Goal: Task Accomplishment & Management: Use online tool/utility

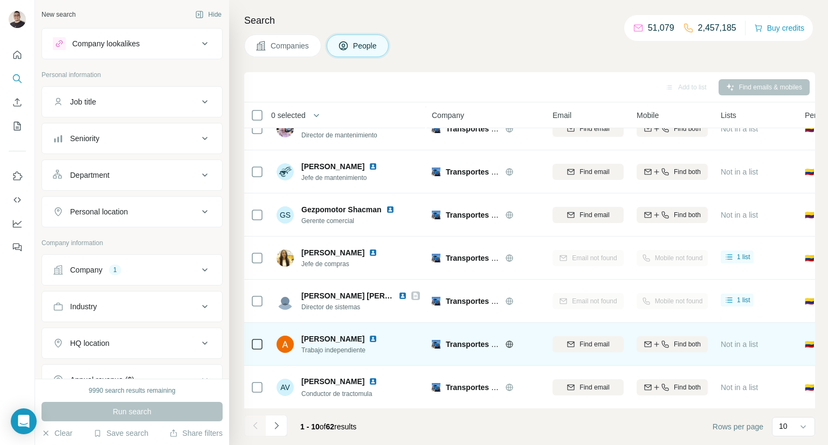
scroll to position [54, 0]
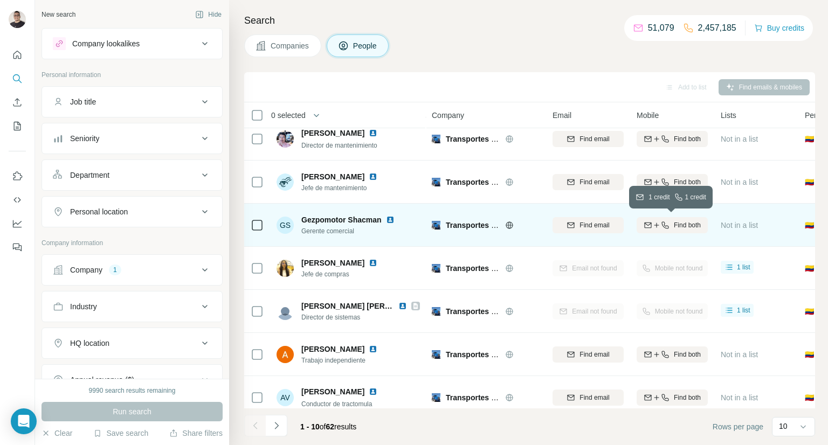
click at [645, 223] on icon "button" at bounding box center [647, 225] width 9 height 9
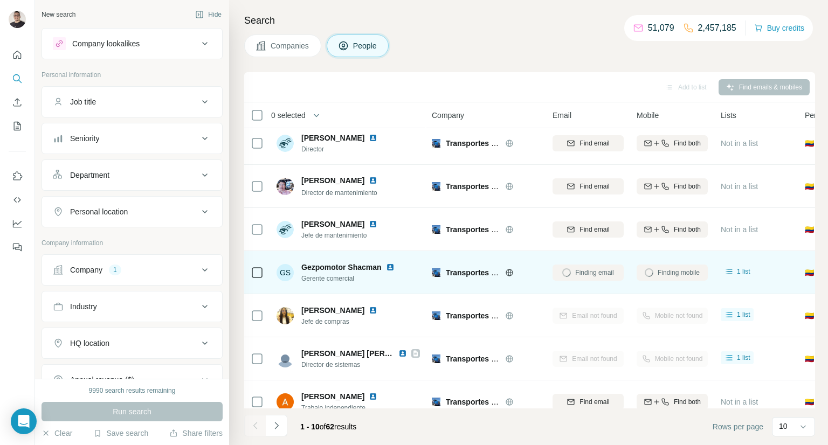
scroll to position [0, 0]
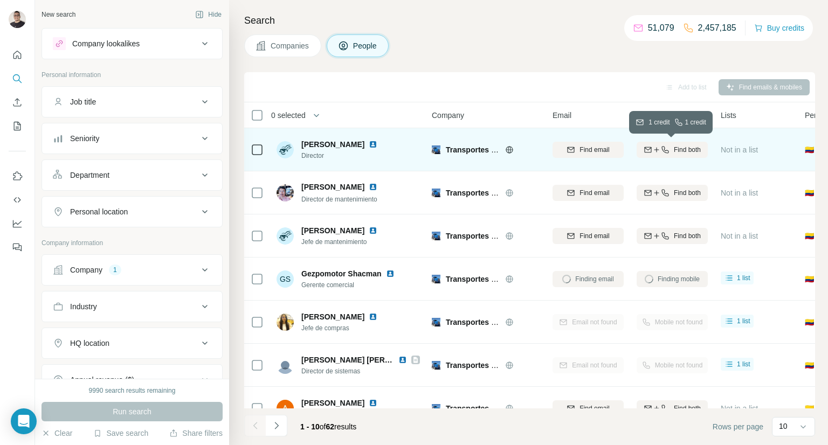
click at [677, 150] on span "Find both" at bounding box center [687, 150] width 27 height 10
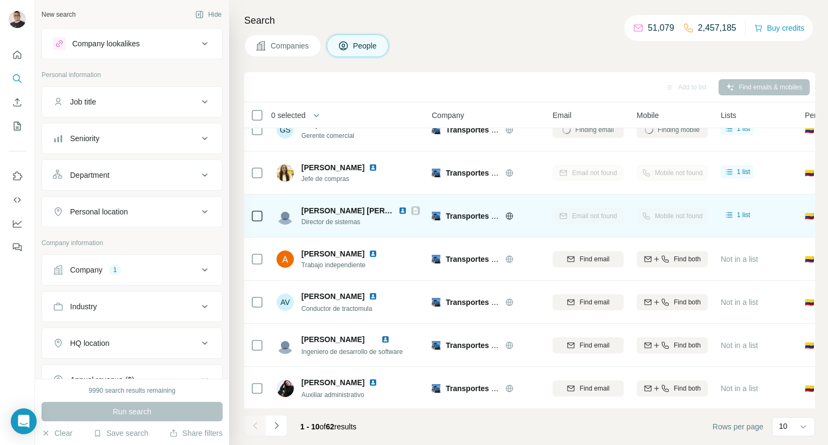
scroll to position [151, 0]
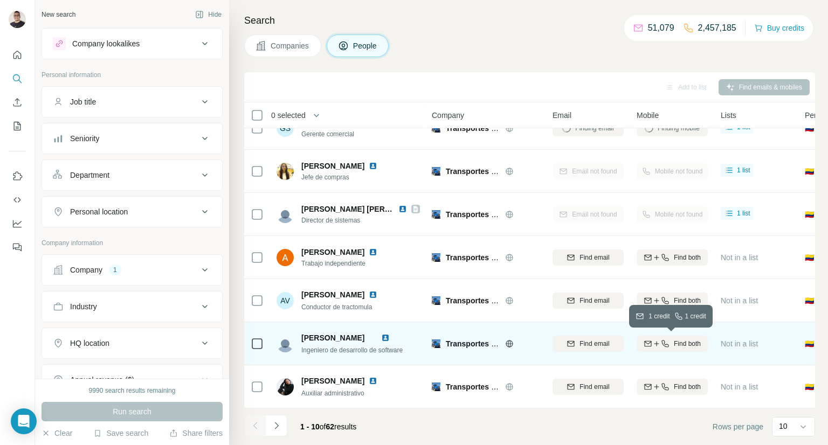
click at [654, 340] on icon "button" at bounding box center [656, 344] width 9 height 9
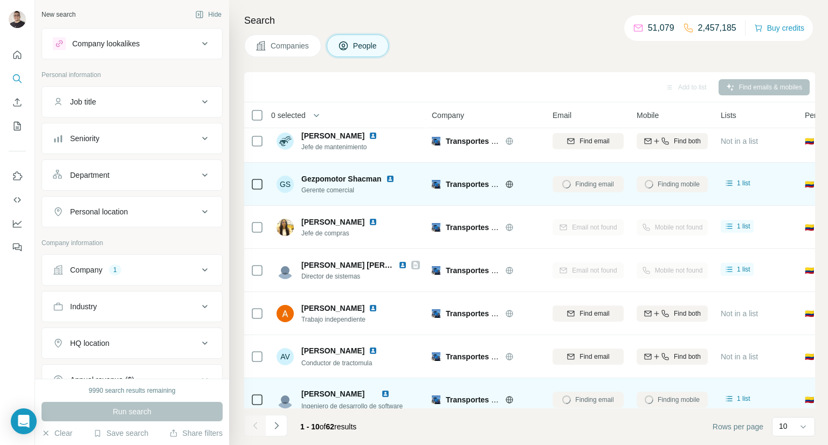
scroll to position [0, 0]
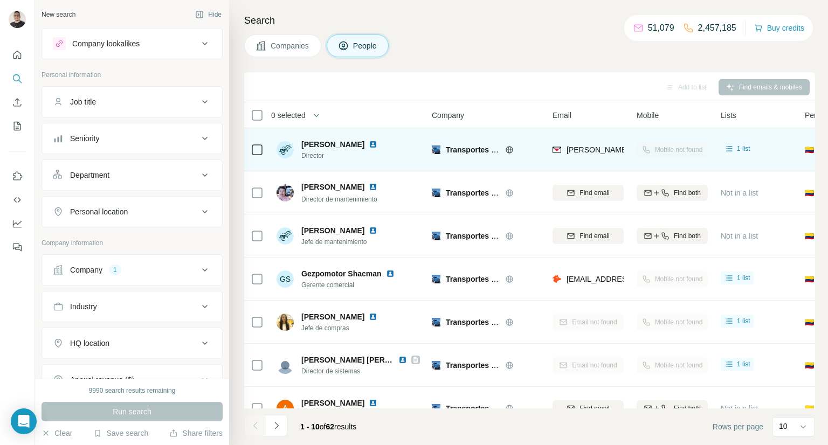
click at [508, 63] on div "Search Companies People Add to list Find emails & mobiles 0 selected People Com…" at bounding box center [528, 222] width 599 height 445
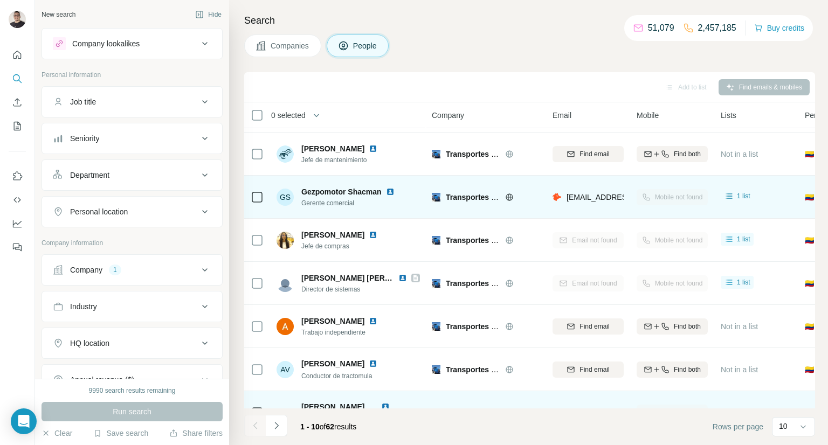
scroll to position [151, 0]
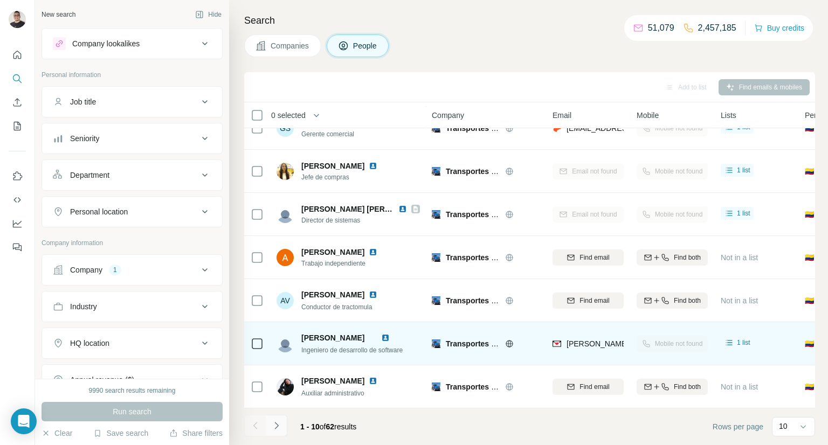
click at [278, 429] on icon "Navigate to next page" at bounding box center [276, 425] width 11 height 11
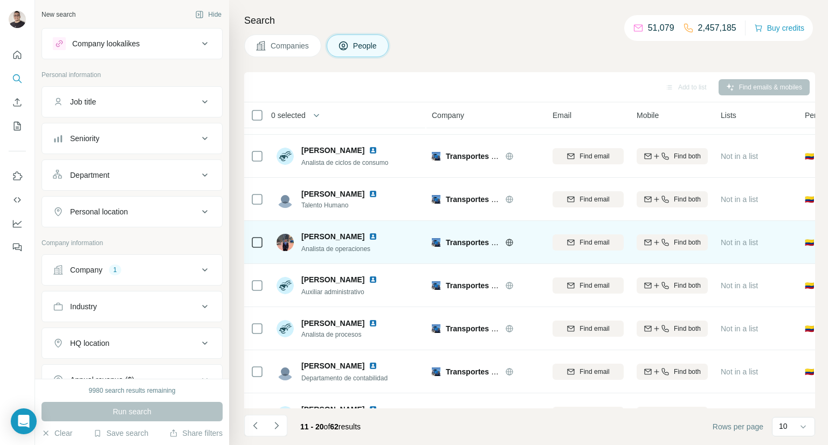
scroll to position [0, 0]
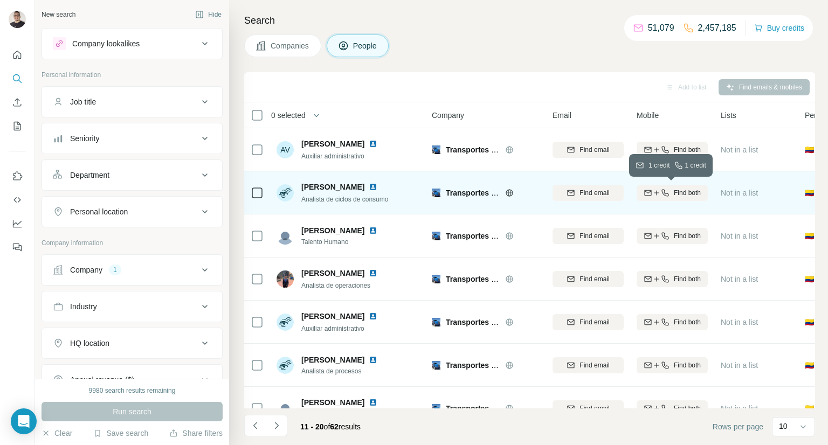
click at [689, 192] on span "Find both" at bounding box center [687, 193] width 27 height 10
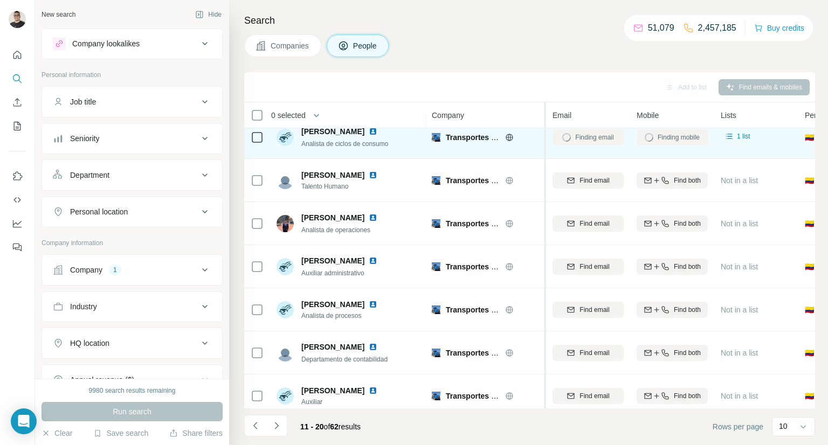
scroll to position [59, 0]
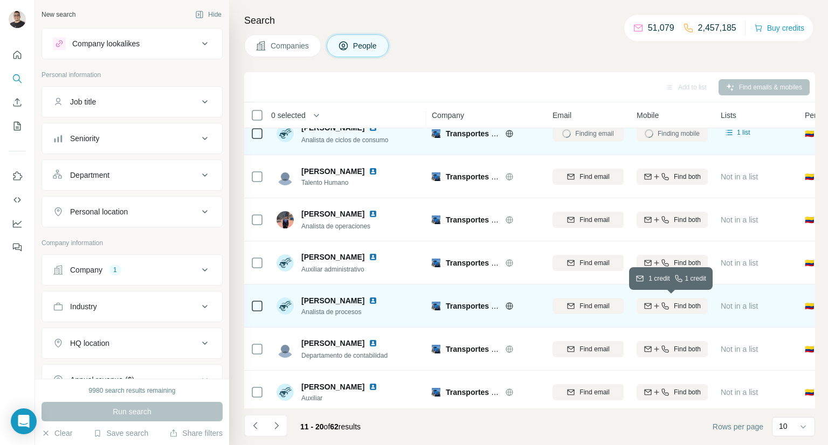
click at [657, 303] on icon "button" at bounding box center [656, 306] width 9 height 9
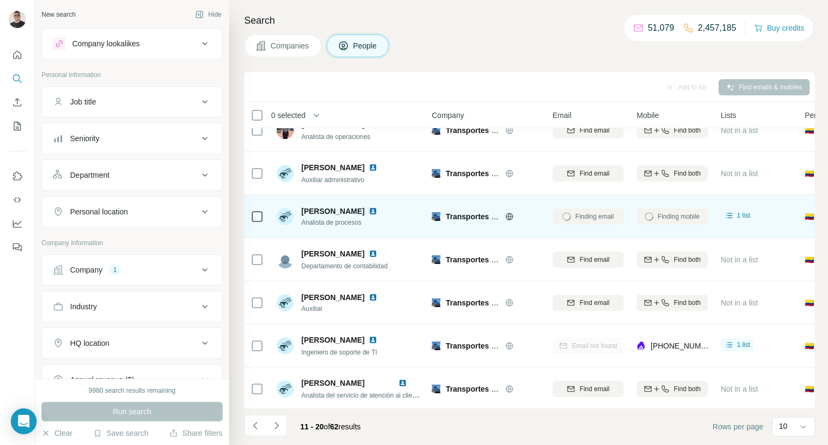
scroll to position [151, 0]
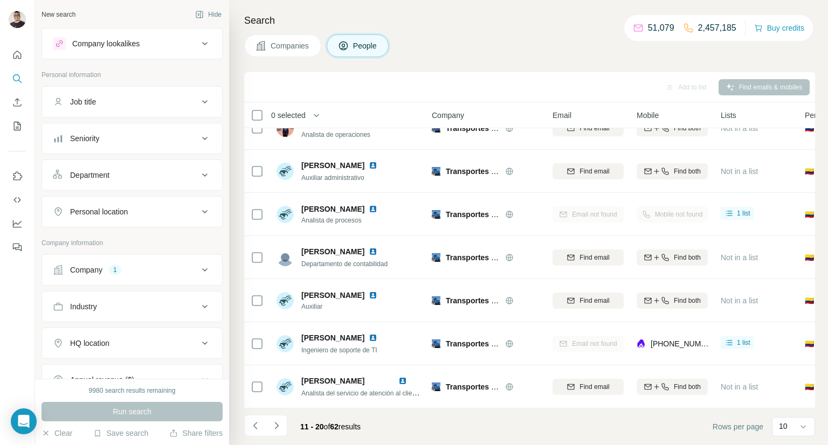
click at [536, 88] on div "Add to list Find emails & mobiles" at bounding box center [530, 87] width 560 height 19
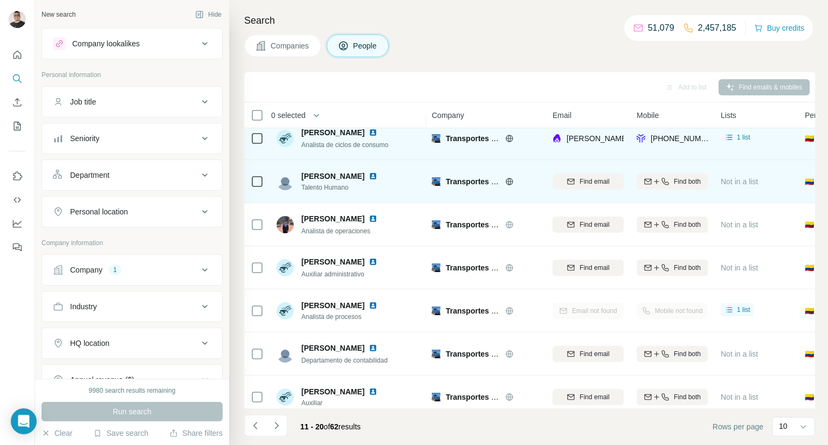
scroll to position [0, 0]
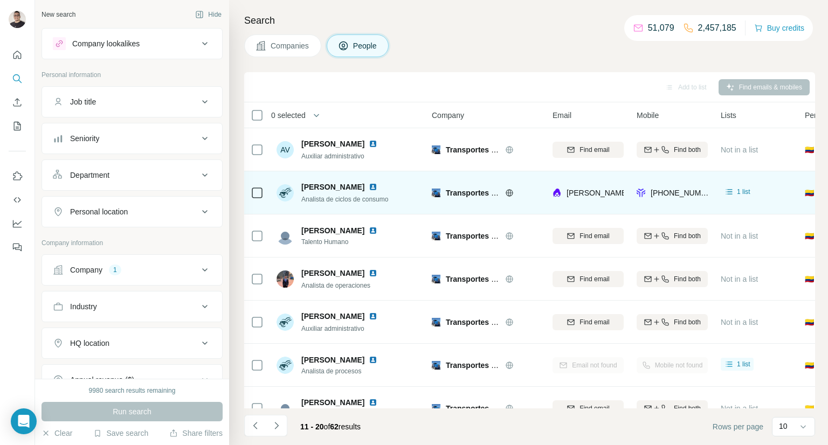
click at [522, 65] on div "Search Companies People Add to list Find emails & mobiles 0 selected People Com…" at bounding box center [528, 222] width 599 height 445
click at [738, 198] on div "1 list" at bounding box center [737, 193] width 33 height 17
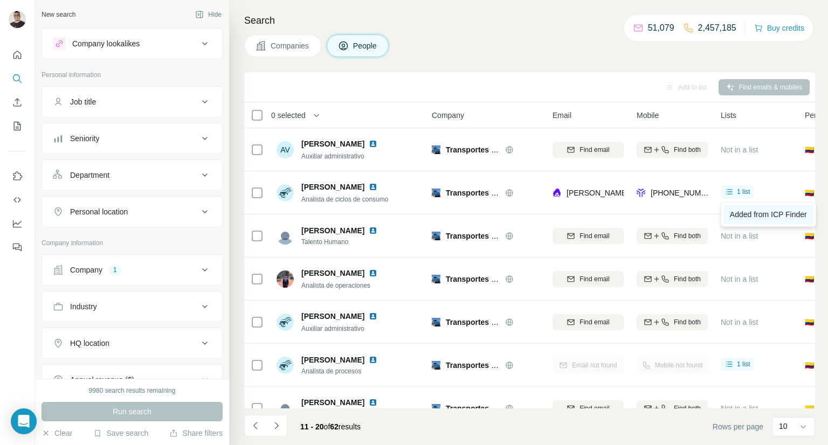
click at [748, 219] on link "Added from ICP Finder" at bounding box center [768, 214] width 90 height 19
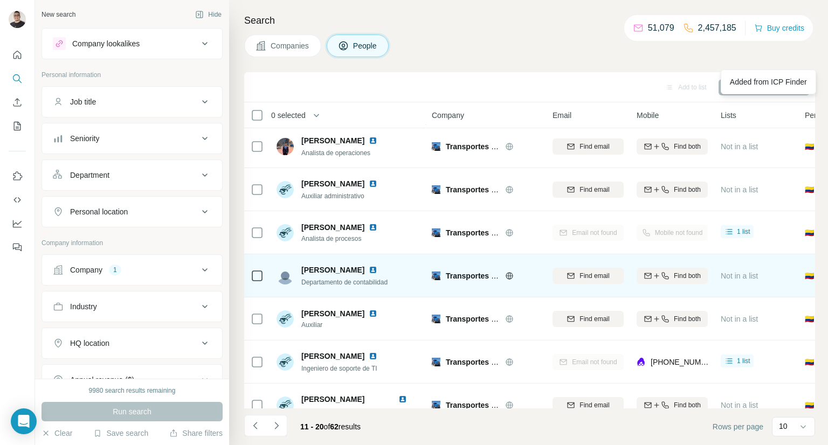
scroll to position [151, 0]
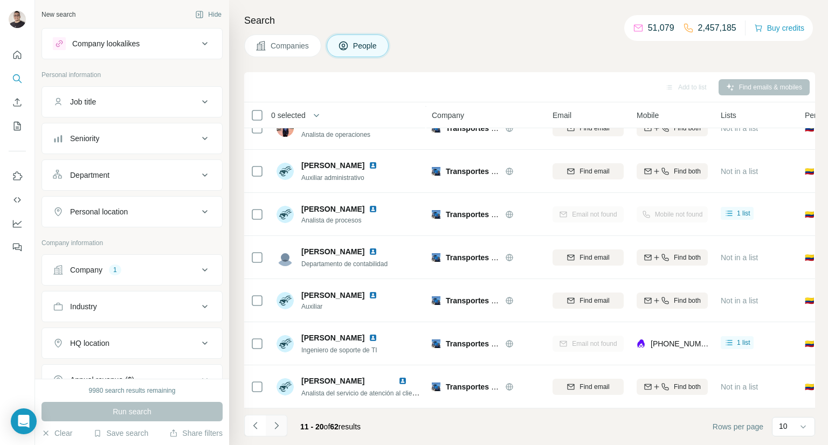
click at [279, 430] on icon "Navigate to next page" at bounding box center [276, 425] width 11 height 11
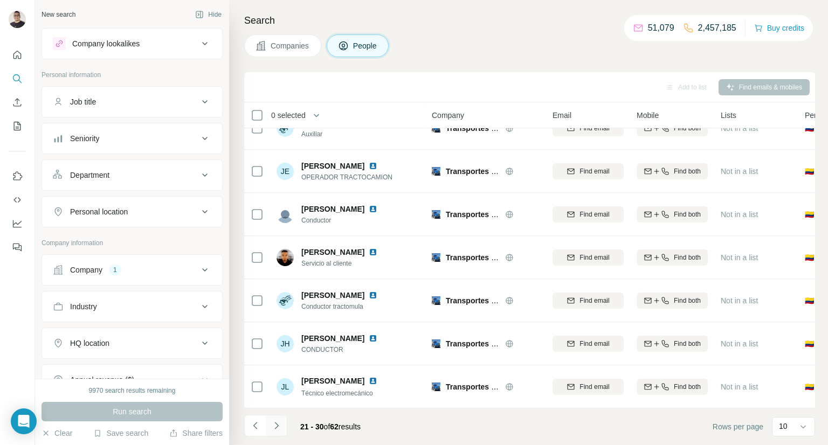
click at [277, 429] on icon "Navigate to next page" at bounding box center [276, 425] width 11 height 11
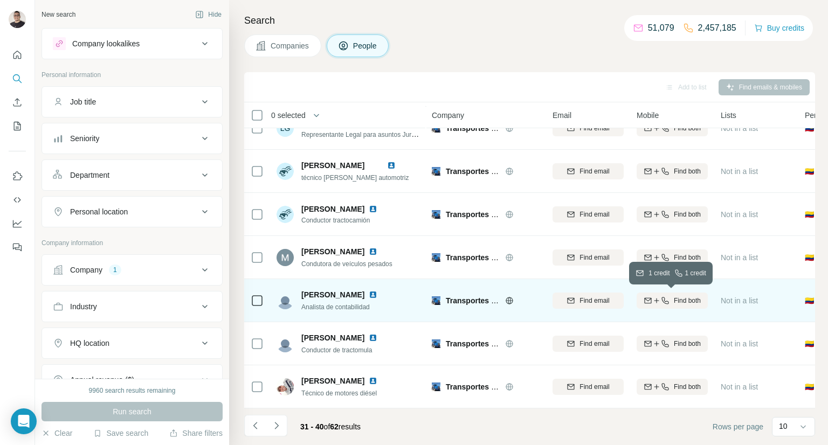
click at [687, 300] on span "Find both" at bounding box center [687, 301] width 27 height 10
click at [275, 426] on icon "Navigate to next page" at bounding box center [276, 425] width 11 height 11
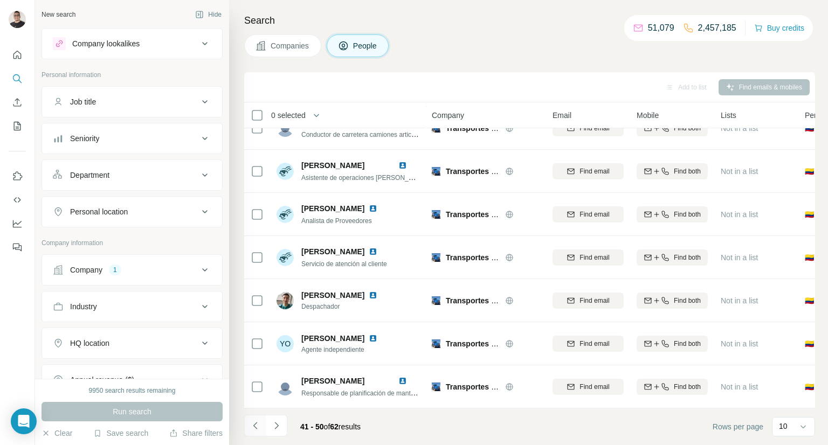
click at [255, 422] on icon "Navigate to previous page" at bounding box center [255, 425] width 11 height 11
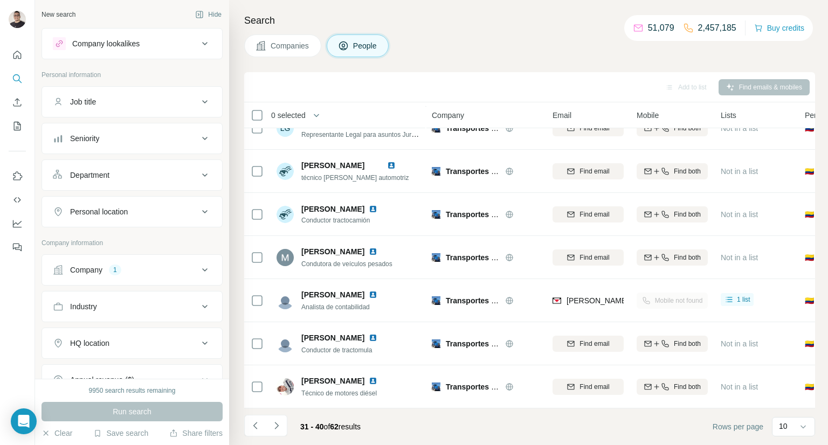
click at [544, 50] on div "Companies People" at bounding box center [529, 45] width 571 height 23
click at [526, 54] on div "Companies People" at bounding box center [529, 45] width 571 height 23
click at [257, 433] on button "Navigate to previous page" at bounding box center [255, 426] width 22 height 22
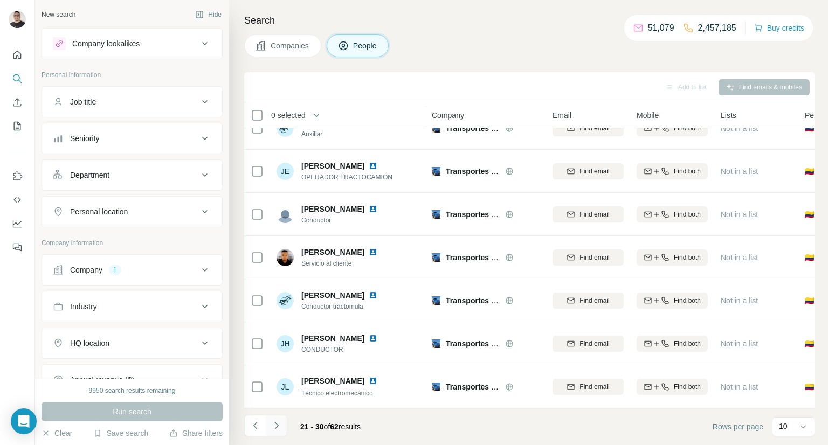
click at [274, 429] on icon "Navigate to next page" at bounding box center [276, 425] width 11 height 11
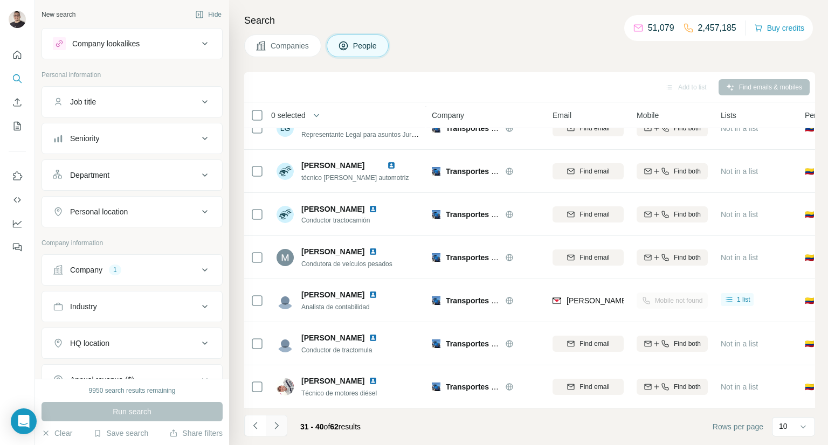
click at [274, 429] on icon "Navigate to next page" at bounding box center [276, 425] width 11 height 11
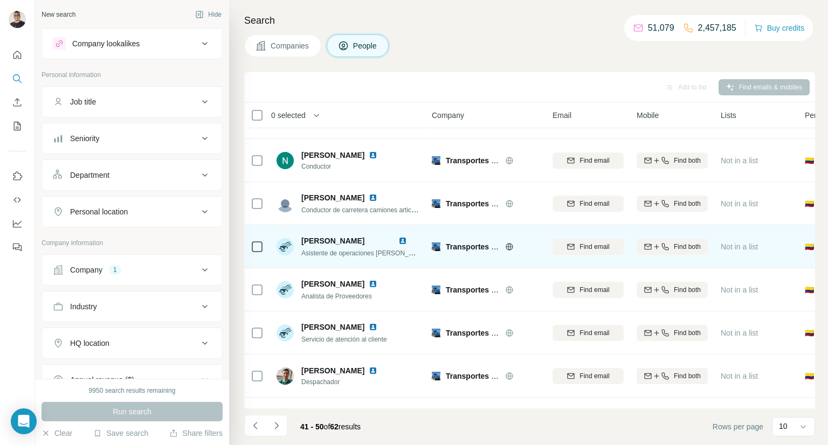
scroll to position [0, 0]
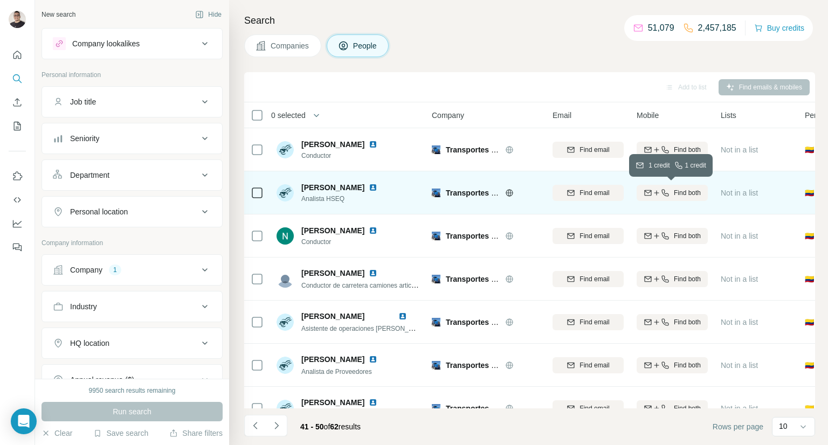
click at [672, 186] on button "Find both" at bounding box center [671, 193] width 71 height 16
click at [740, 190] on span "1 list" at bounding box center [743, 192] width 13 height 10
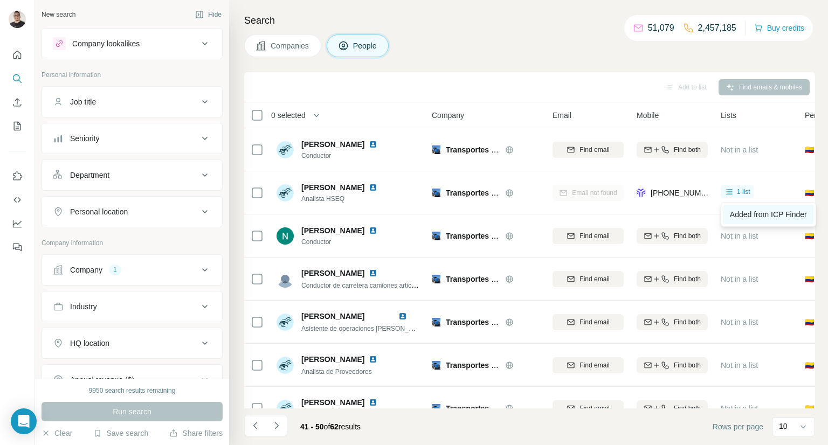
click at [748, 206] on link "Added from ICP Finder" at bounding box center [768, 214] width 90 height 19
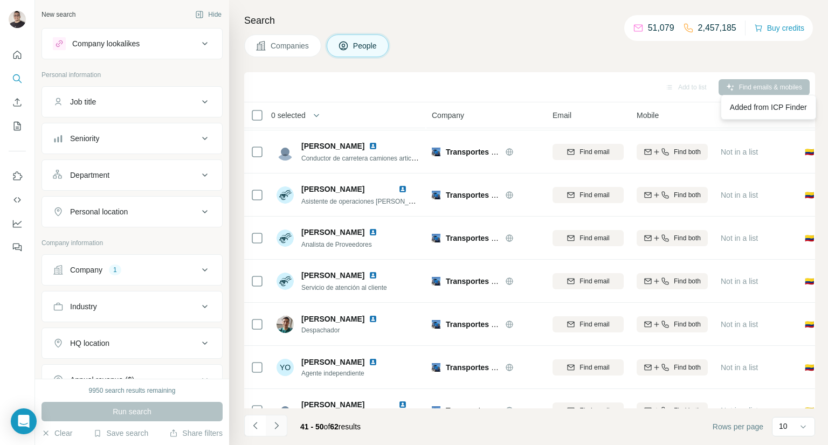
scroll to position [151, 0]
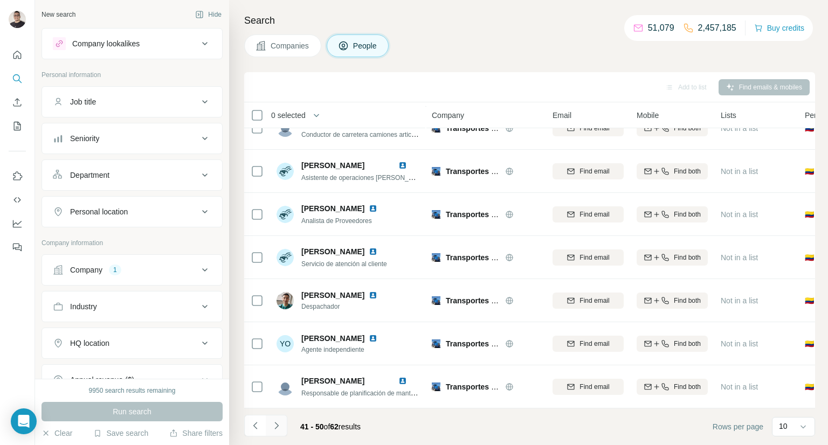
click at [278, 428] on icon "Navigate to next page" at bounding box center [276, 425] width 11 height 11
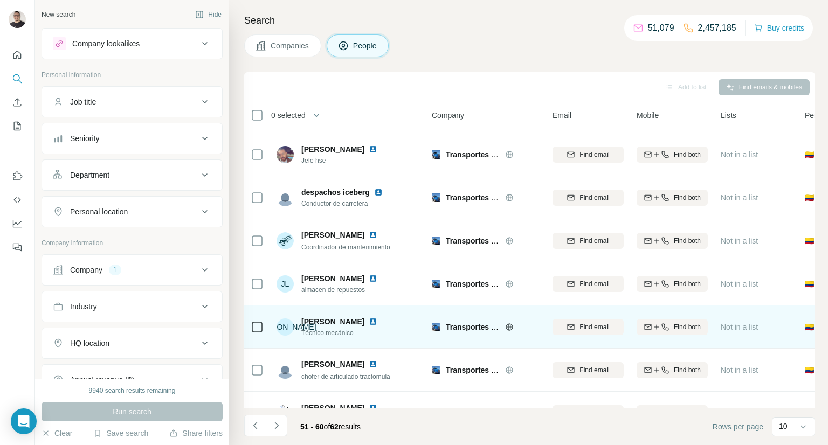
scroll to position [0, 0]
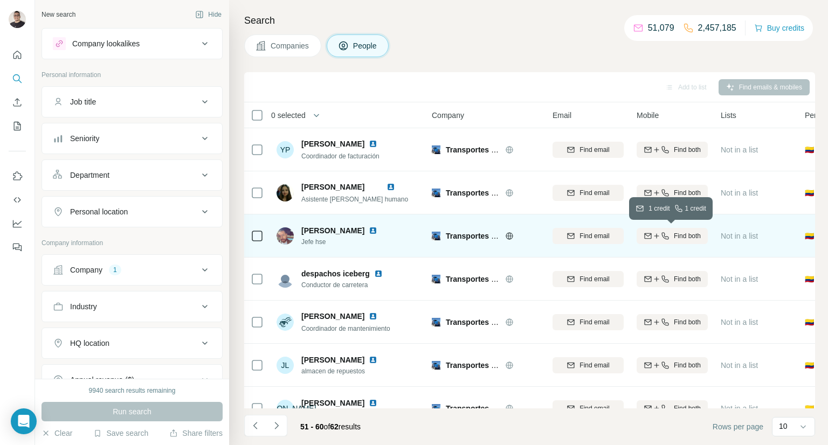
click at [661, 239] on icon "button" at bounding box center [665, 236] width 9 height 9
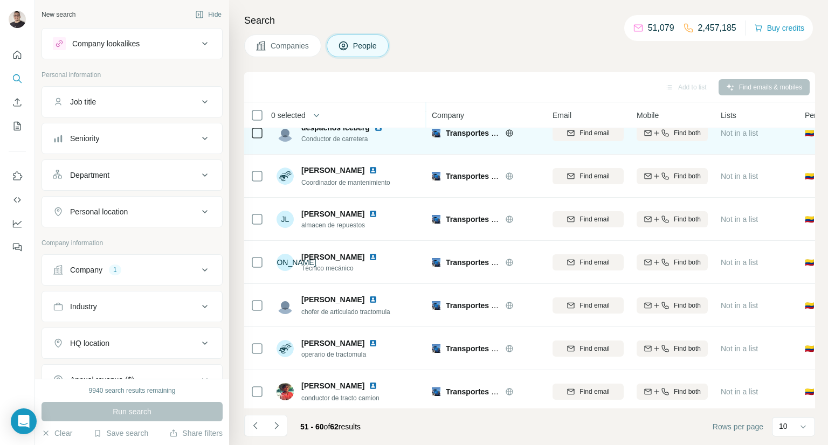
scroll to position [151, 0]
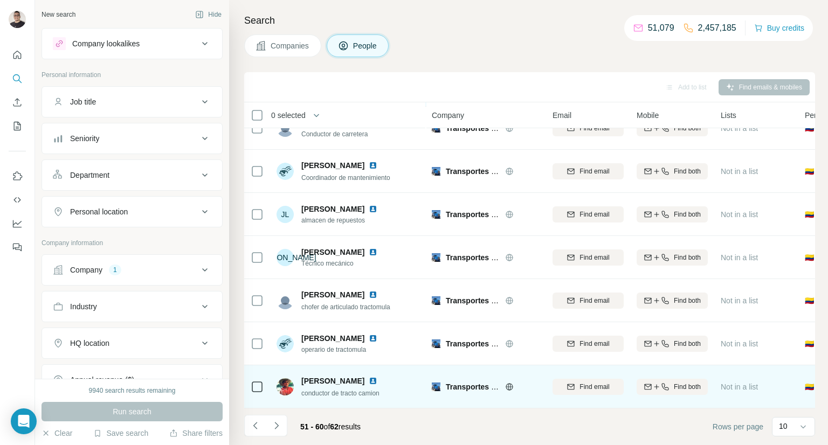
click at [369, 380] on img at bounding box center [373, 381] width 9 height 9
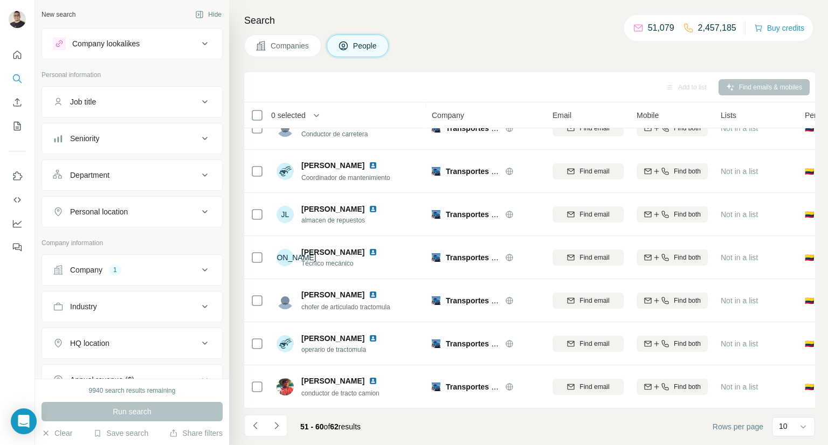
click at [536, 65] on div "Search Companies People Add to list Find emails & mobiles 0 selected People Com…" at bounding box center [528, 222] width 599 height 445
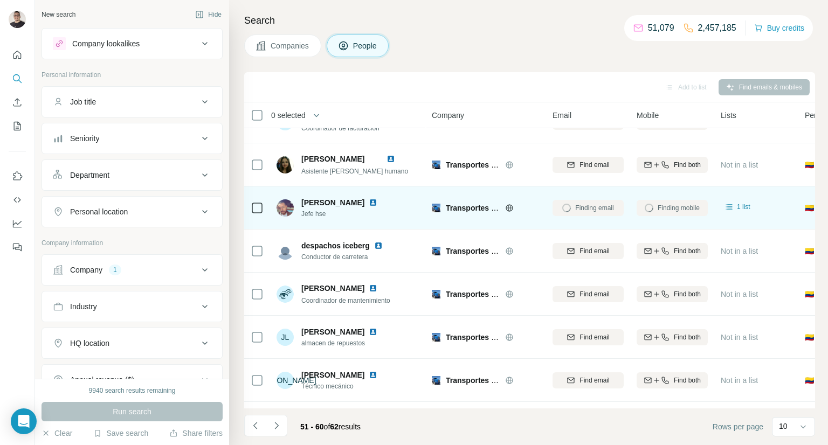
scroll to position [142, 0]
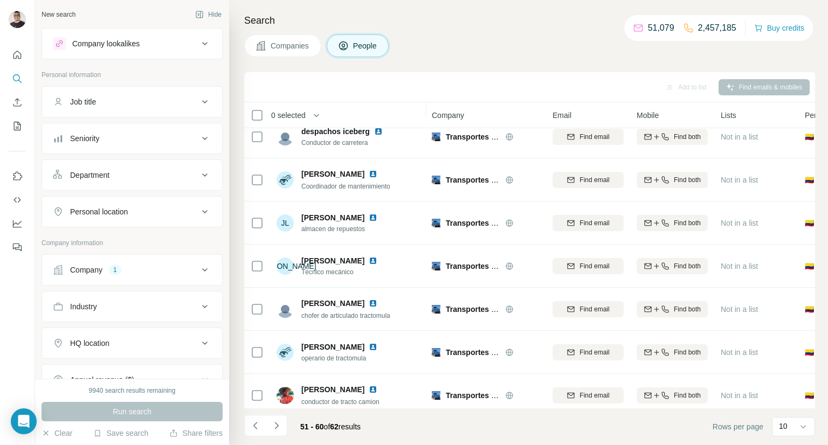
click at [576, 52] on div "Companies People" at bounding box center [529, 45] width 571 height 23
click at [578, 51] on div "Companies People" at bounding box center [529, 45] width 571 height 23
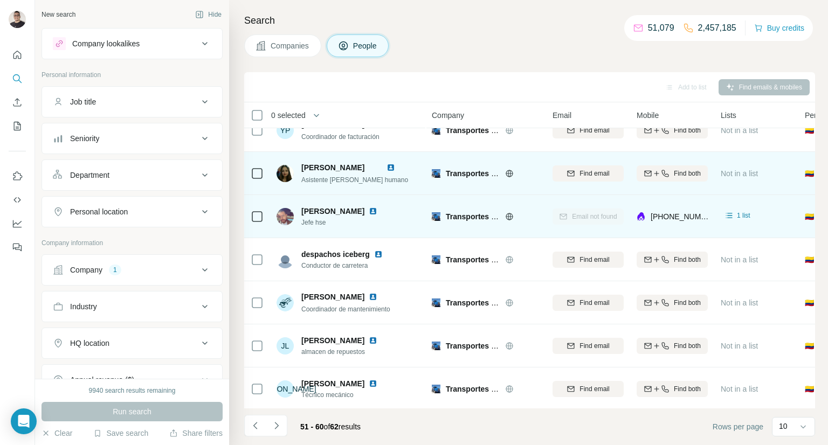
scroll to position [0, 0]
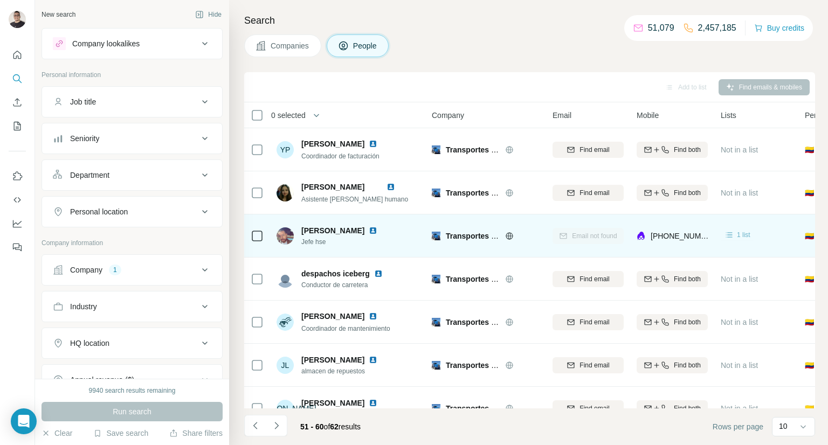
click at [750, 236] on span "1 list" at bounding box center [743, 235] width 13 height 10
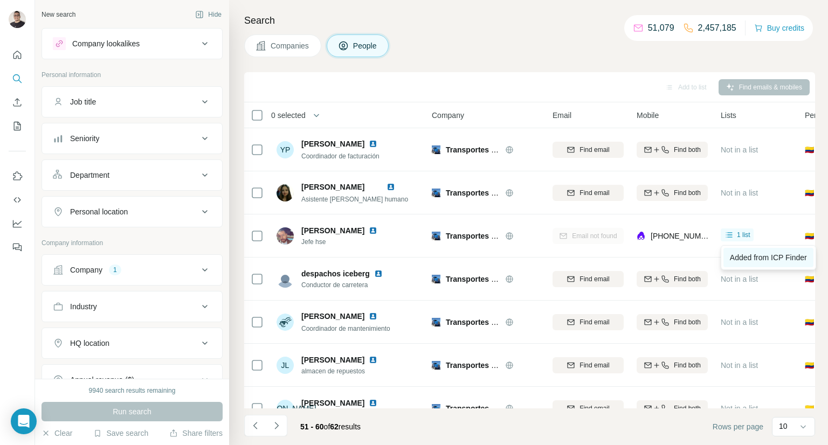
click at [752, 254] on span "Added from ICP Finder" at bounding box center [768, 257] width 77 height 9
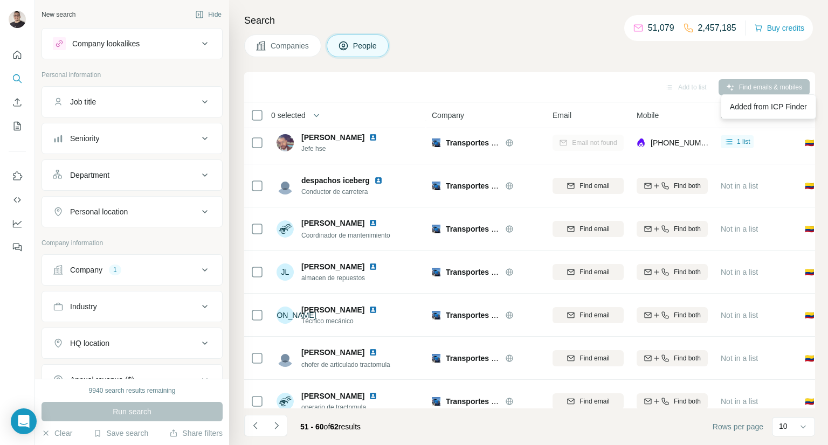
scroll to position [151, 0]
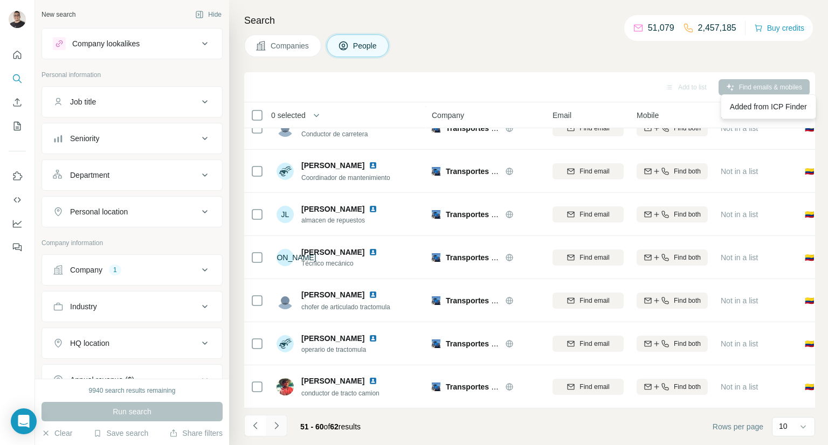
click at [278, 425] on icon "Navigate to next page" at bounding box center [276, 425] width 11 height 11
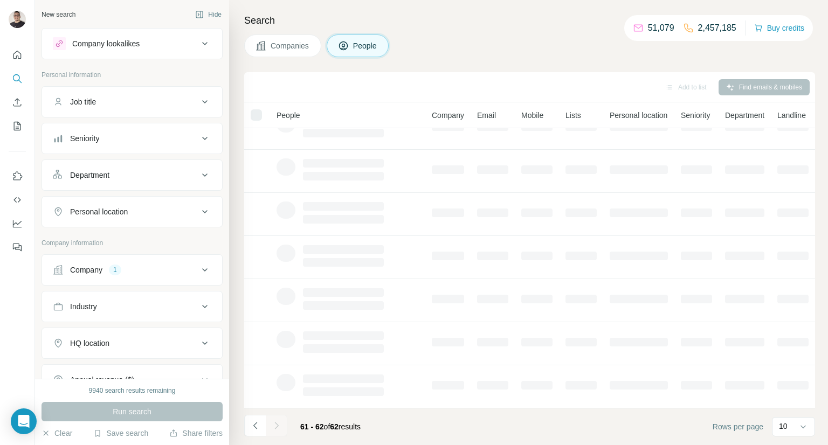
scroll to position [0, 0]
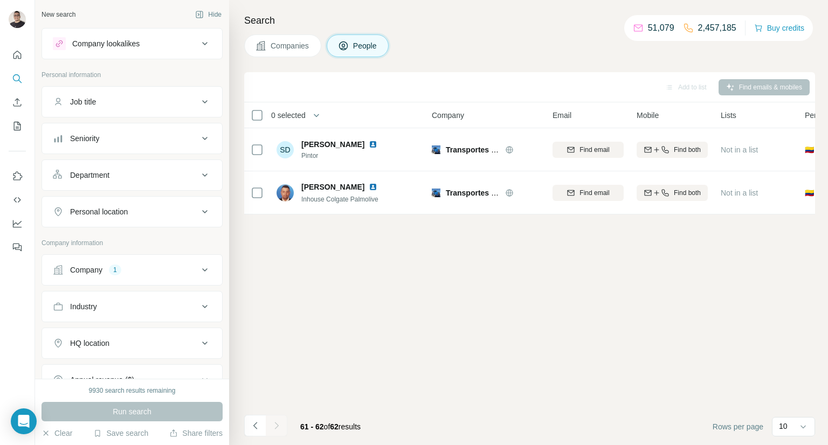
click at [704, 304] on div "Add to list Find emails & mobiles 0 selected People Company Email Mobile Lists …" at bounding box center [529, 258] width 571 height 373
click at [643, 262] on div "Add to list Find emails & mobiles 0 selected People Company Email Mobile Lists …" at bounding box center [529, 258] width 571 height 373
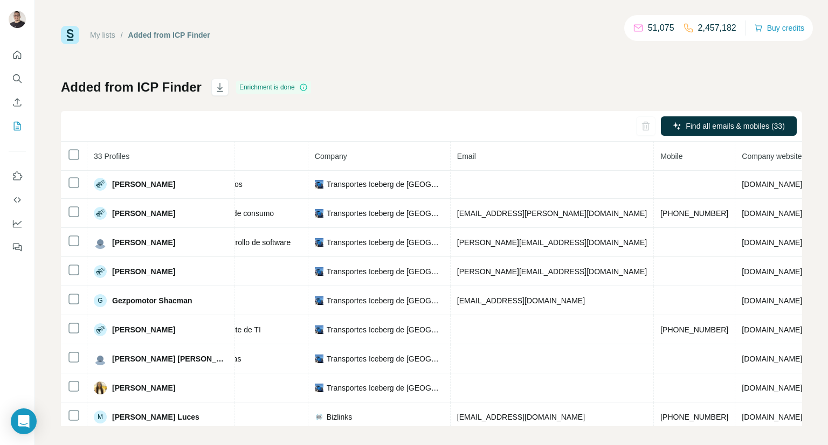
scroll to position [0, 196]
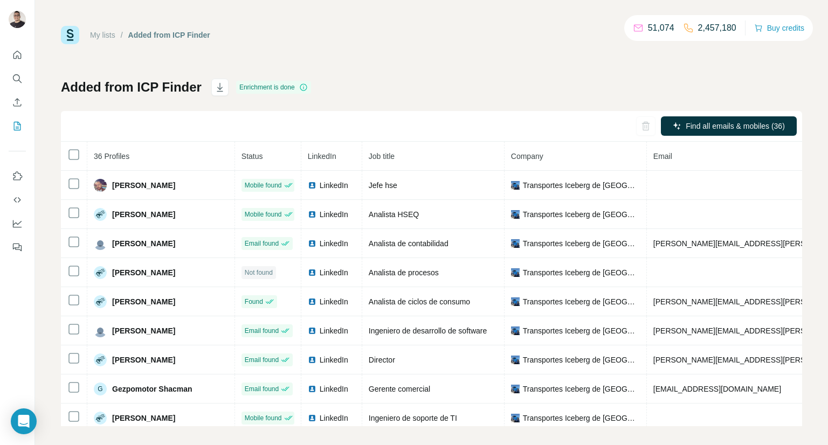
click at [504, 98] on div "Added from ICP Finder Enrichment is done Find all emails & mobiles (36) 36 Prof…" at bounding box center [431, 253] width 741 height 348
click at [498, 88] on div "Added from ICP Finder Enrichment is done Find all emails & mobiles (36) 36 Prof…" at bounding box center [431, 253] width 741 height 348
click at [435, 91] on div "Added from ICP Finder Enrichment is done Find all emails & mobiles (36) 36 Prof…" at bounding box center [431, 253] width 741 height 348
